Goal: Task Accomplishment & Management: Manage account settings

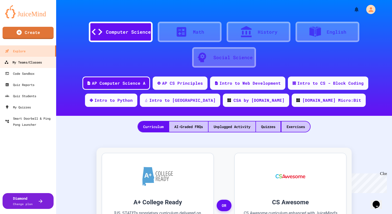
click at [43, 63] on link "My Teams/Classes" at bounding box center [28, 61] width 58 height 11
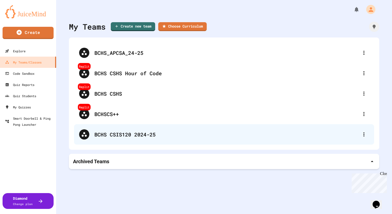
click at [97, 132] on div "BCHS CSIS120 2024-25" at bounding box center [226, 135] width 264 height 8
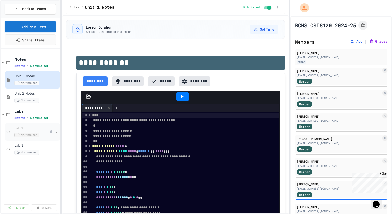
click at [22, 129] on span "Lab 2" at bounding box center [31, 128] width 35 height 4
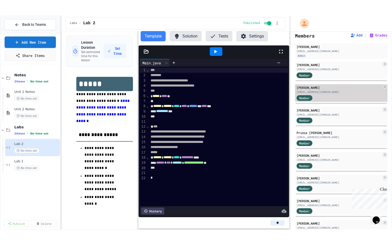
scroll to position [23, 0]
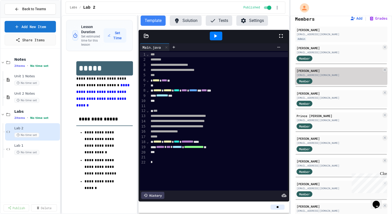
click at [316, 79] on div "Member" at bounding box center [309, 81] width 26 height 6
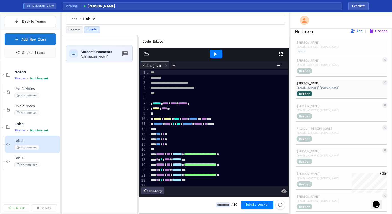
click at [281, 53] on icon at bounding box center [281, 54] width 6 height 6
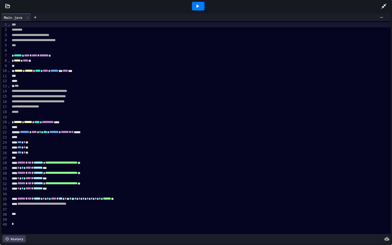
click at [49, 65] on div at bounding box center [200, 66] width 380 height 5
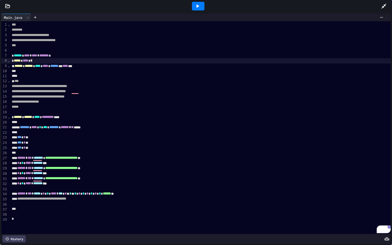
click at [45, 69] on div "To enrich screen reader interactions, please activate Accessibility in Grammarl…" at bounding box center [200, 71] width 380 height 5
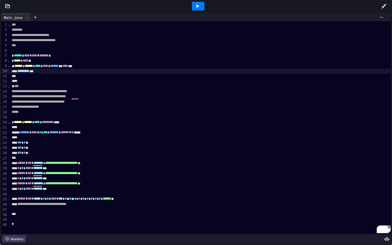
click at [26, 132] on span "*******" at bounding box center [24, 132] width 9 height 4
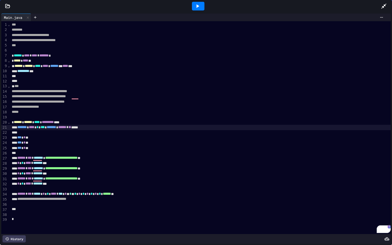
click at [23, 207] on div "*" at bounding box center [200, 209] width 380 height 5
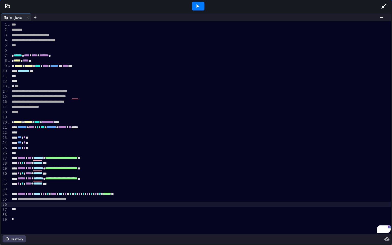
click at [23, 206] on div "To enrich screen reader interactions, please activate Accessibility in Grammarl…" at bounding box center [200, 203] width 380 height 5
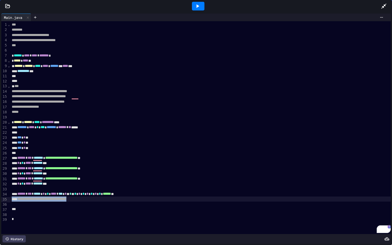
drag, startPoint x: 106, startPoint y: 199, endPoint x: 8, endPoint y: 199, distance: 97.2
click at [8, 199] on div "**********" at bounding box center [195, 127] width 389 height 213
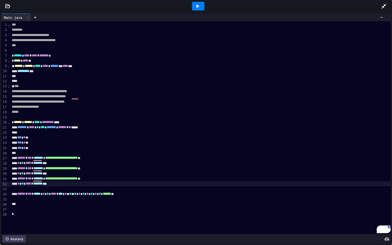
click at [15, 197] on div "To enrich screen reader interactions, please activate Accessibility in Grammarl…" at bounding box center [200, 198] width 380 height 5
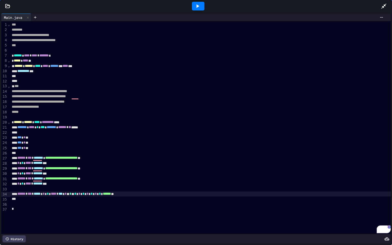
click at [22, 198] on div "*" at bounding box center [200, 198] width 380 height 5
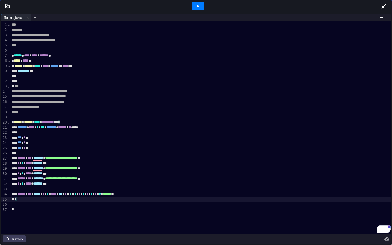
click at [24, 116] on div "To enrich screen reader interactions, please activate Accessibility in Grammarl…" at bounding box center [200, 117] width 380 height 5
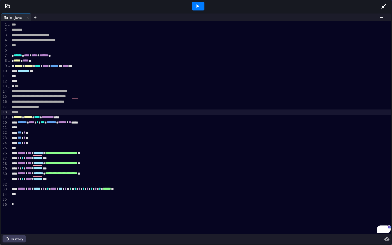
click at [202, 6] on div at bounding box center [198, 6] width 12 height 9
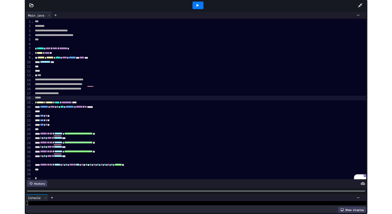
scroll to position [52, 0]
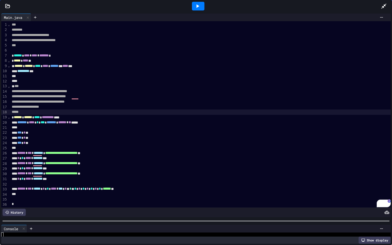
click at [162, 214] on div at bounding box center [196, 220] width 392 height 5
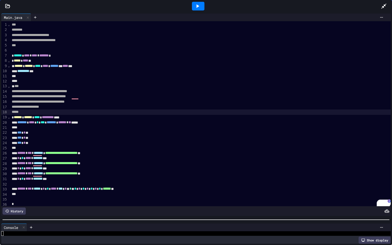
click at [381, 5] on icon at bounding box center [384, 6] width 6 height 6
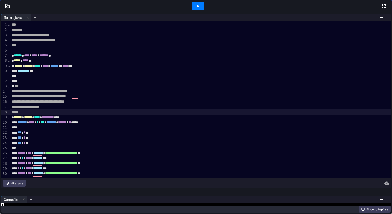
scroll to position [0, 0]
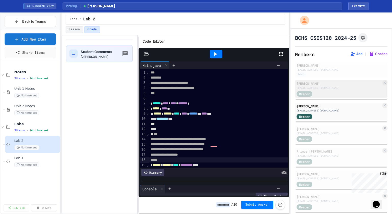
click at [320, 84] on div "[PERSON_NAME]" at bounding box center [338, 83] width 85 height 5
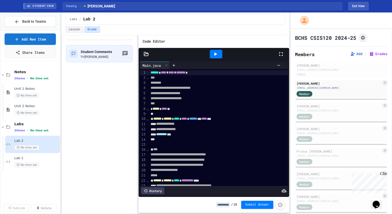
click at [213, 52] on icon at bounding box center [215, 54] width 6 height 6
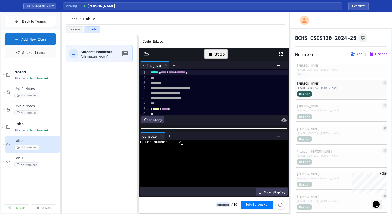
click at [213, 148] on div at bounding box center [211, 147] width 142 height 5
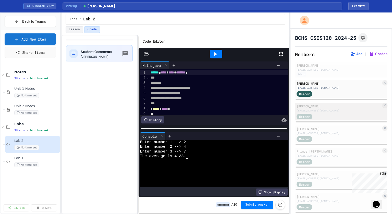
click at [311, 105] on div "[PERSON_NAME]" at bounding box center [338, 106] width 85 height 5
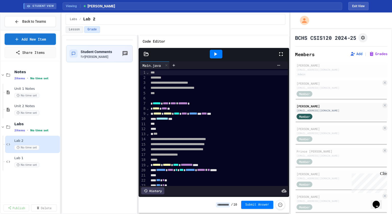
click at [279, 57] on div at bounding box center [283, 54] width 11 height 14
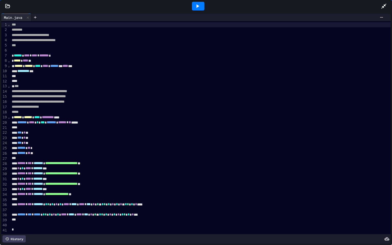
click at [384, 5] on icon at bounding box center [383, 6] width 5 height 5
